Goal: Obtain resource: Download file/media

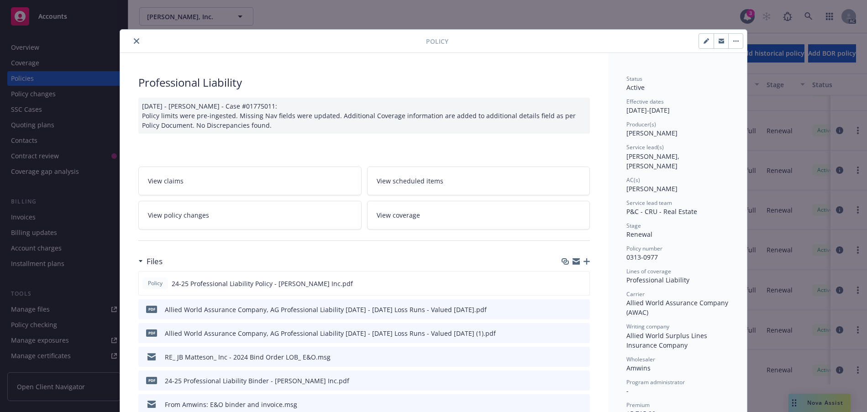
click at [139, 44] on icon "close" at bounding box center [136, 40] width 5 height 5
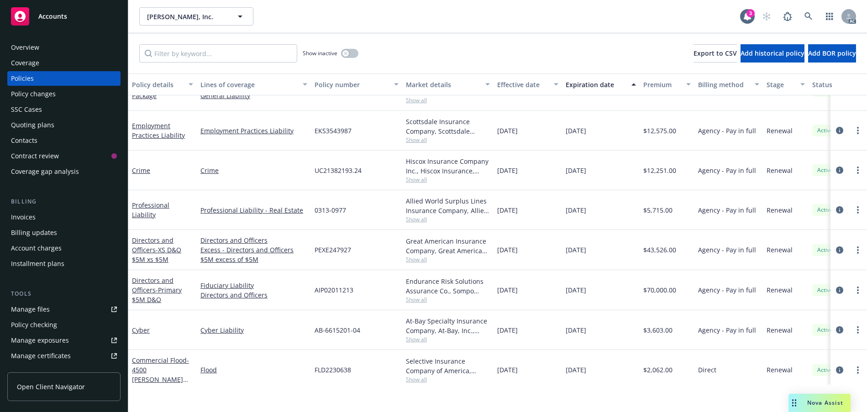
click at [807, 401] on span "Nova Assist" at bounding box center [825, 403] width 36 height 8
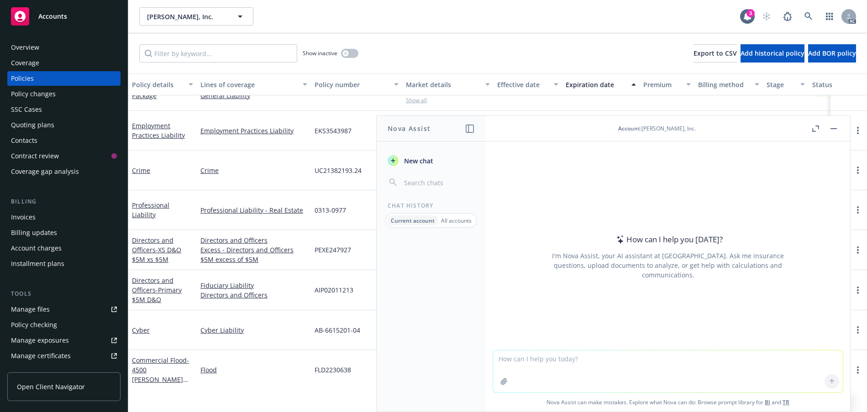
click at [510, 352] on textarea at bounding box center [668, 372] width 350 height 42
paste textarea "a"
type textarea "grammar"
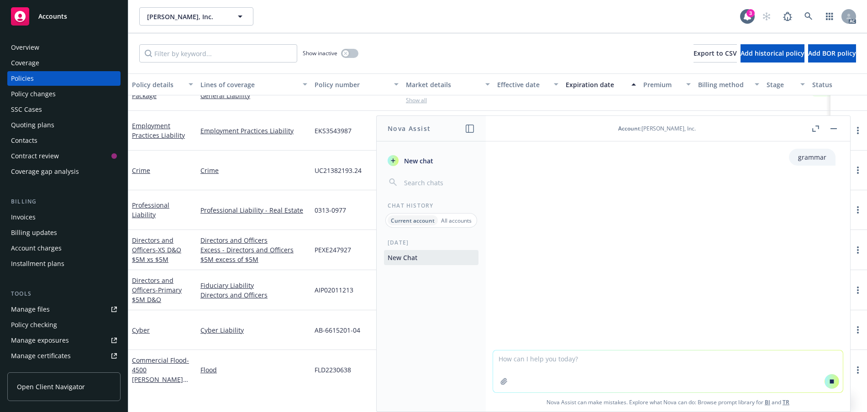
click at [812, 132] on icon "button" at bounding box center [815, 129] width 7 height 6
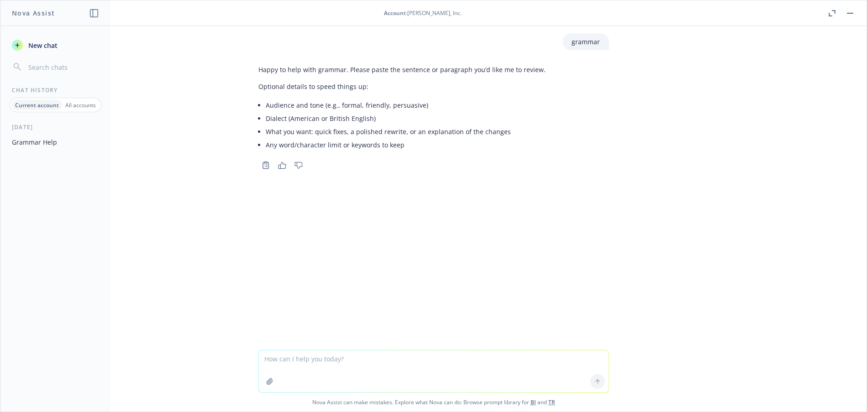
click at [259, 356] on textarea at bounding box center [434, 372] width 350 height 42
paste textarea "Lo Ipsu, Do sitametconsect ad el seddoe tem Incididuntut Laboreetd magnaa enima…"
type textarea "Lo Ipsu, Do sitametconsect ad el seddoe tem Incididuntut Laboreetd magnaa enima…"
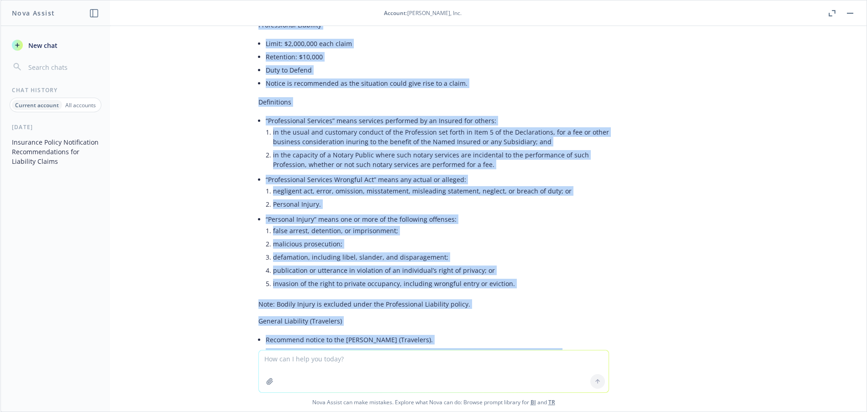
scroll to position [751, 0]
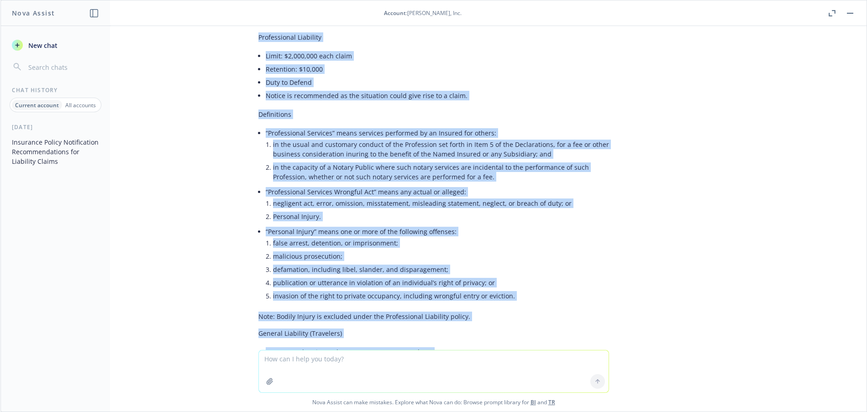
drag, startPoint x: 392, startPoint y: 274, endPoint x: 252, endPoint y: 99, distance: 224.4
click at [252, 99] on div "Here’s a polished version with grammar, clarity, and consistent formatting. I k…" at bounding box center [433, 258] width 365 height 652
copy div "Lo Ipsu, D sitametco adipiscin eli Seddoeiusmod Temporinc utlabo etd ma ali eni…"
click at [844, 19] on button "button" at bounding box center [849, 13] width 11 height 11
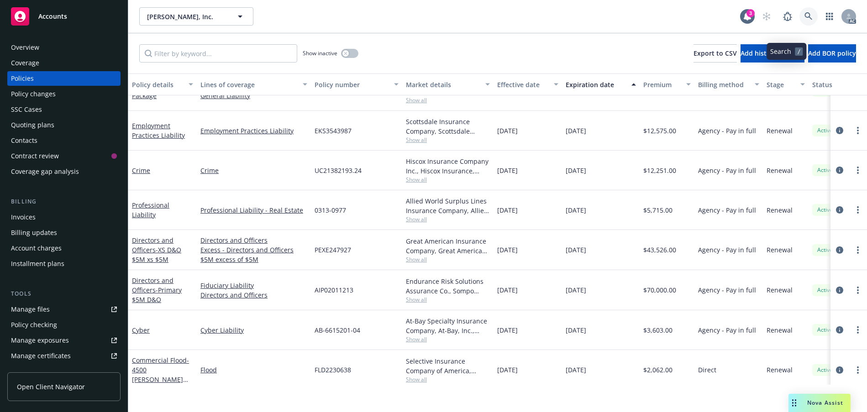
click at [804, 21] on icon at bounding box center [808, 16] width 8 height 8
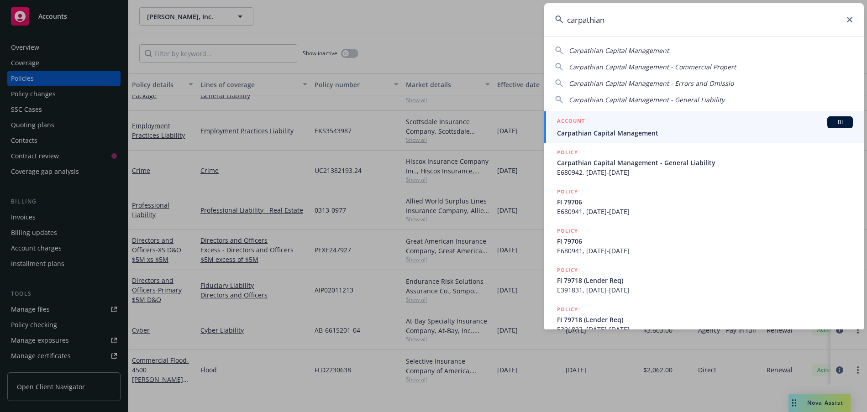
type input "carpathian"
click at [664, 134] on span "Carpathian Capital Management" at bounding box center [705, 133] width 296 height 10
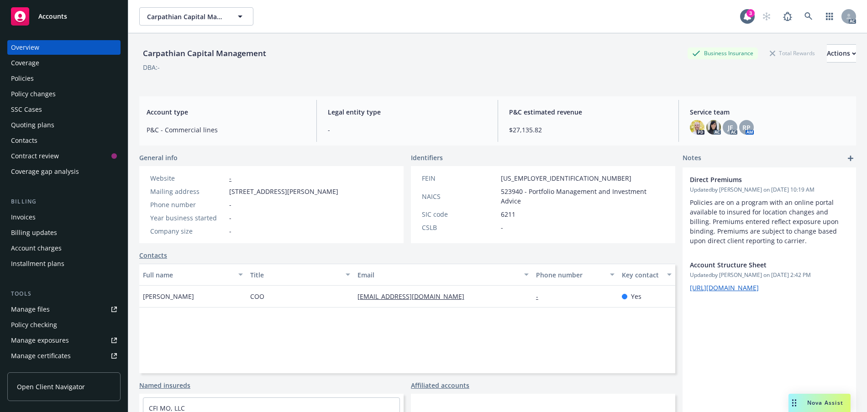
click at [30, 86] on div "Policies" at bounding box center [22, 78] width 23 height 15
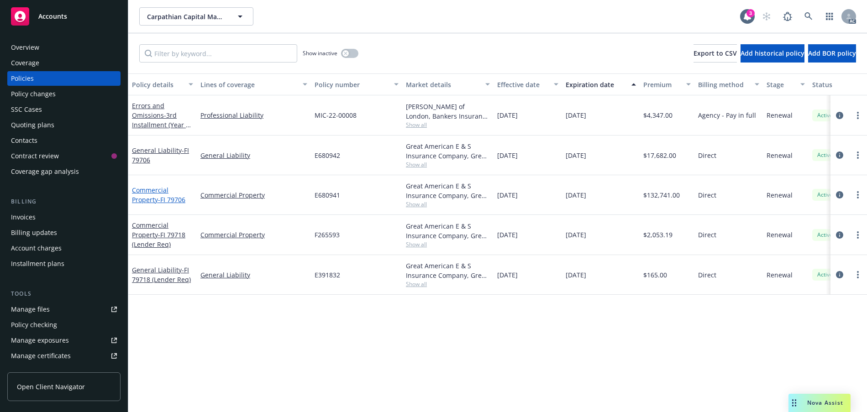
click at [155, 204] on link "Commercial Property - FI 79706" at bounding box center [158, 195] width 53 height 18
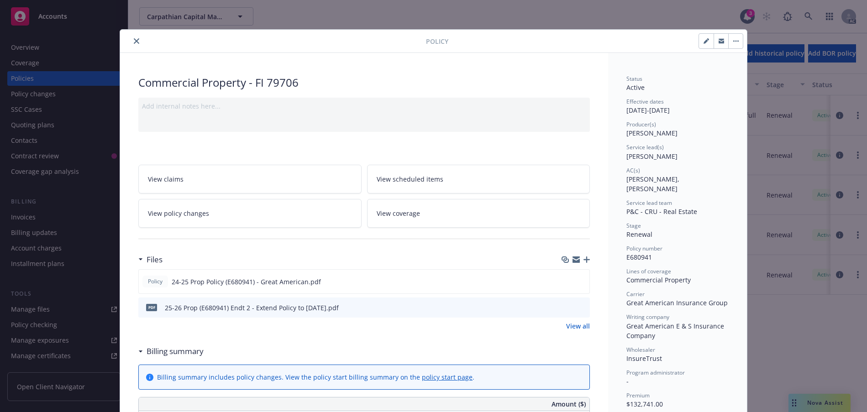
click at [427, 194] on link "View scheduled items" at bounding box center [478, 179] width 223 height 29
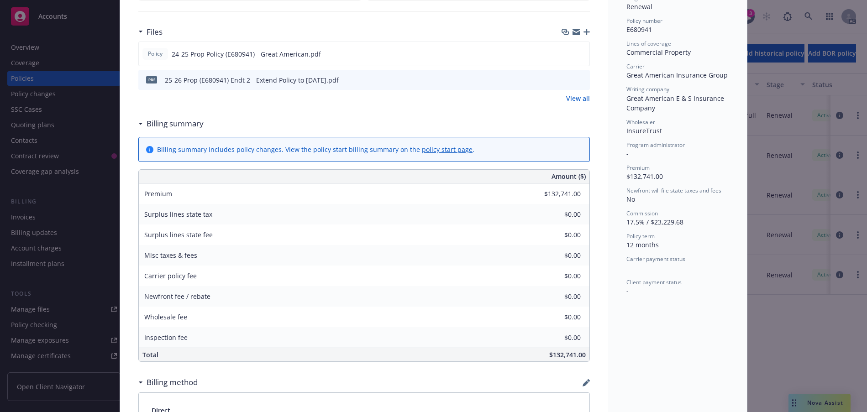
scroll to position [183, 0]
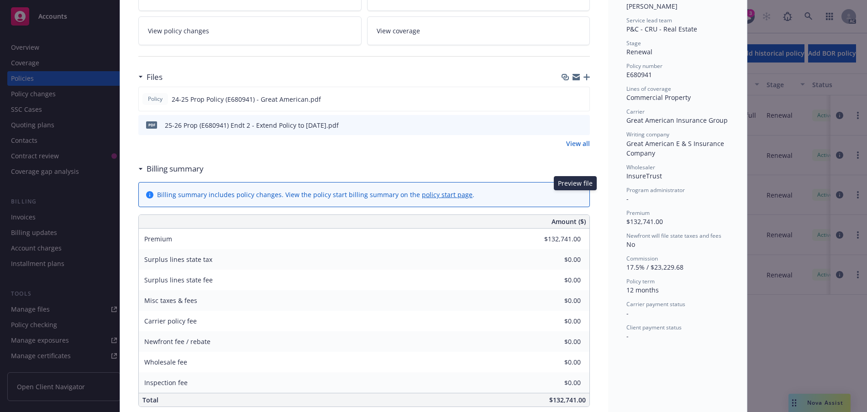
click at [577, 128] on icon "preview file" at bounding box center [581, 124] width 8 height 6
click at [562, 128] on icon "download file" at bounding box center [565, 124] width 7 height 7
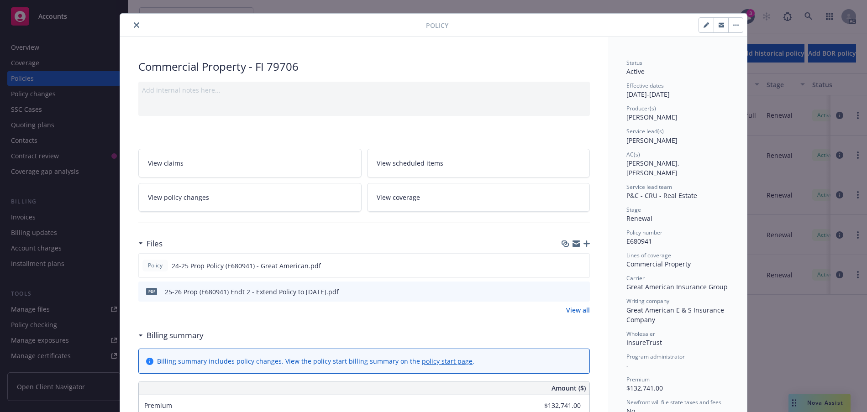
scroll to position [0, 0]
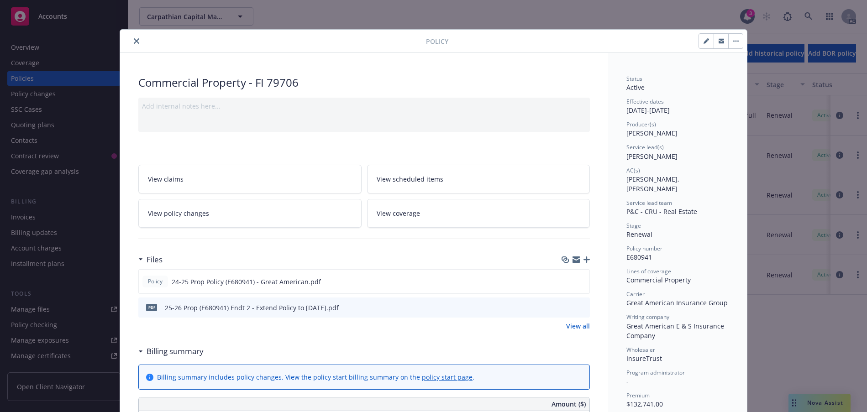
click at [139, 44] on icon "close" at bounding box center [136, 40] width 5 height 5
